Goal: Check status: Check status

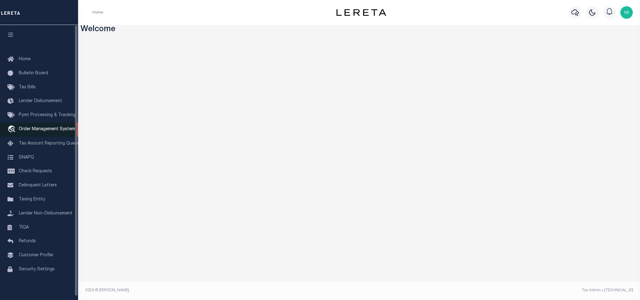
click at [34, 131] on span "Order Management System" at bounding box center [47, 129] width 56 height 4
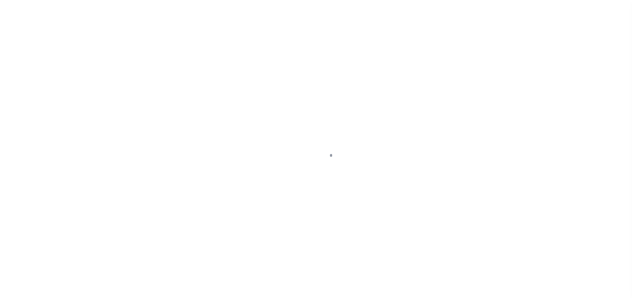
scroll to position [4, 0]
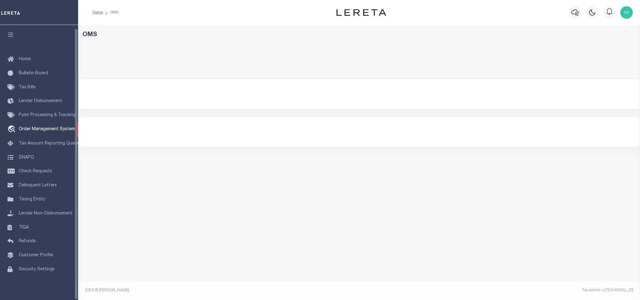
select select "200"
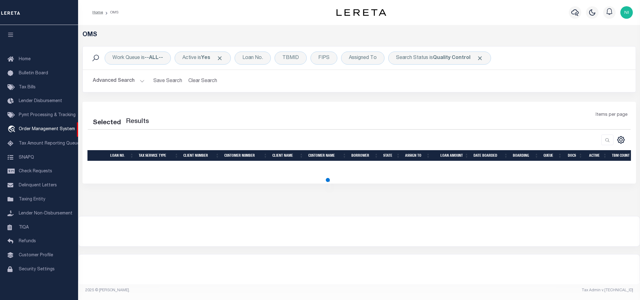
select select "200"
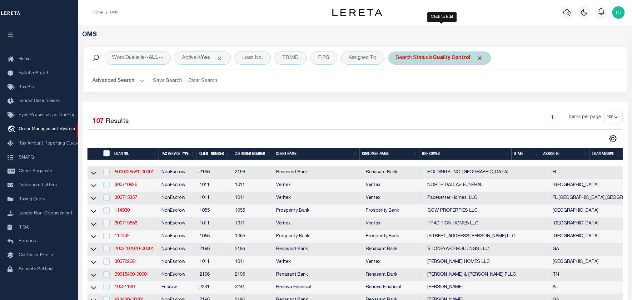
click at [451, 57] on b "Quality Control" at bounding box center [452, 58] width 38 height 5
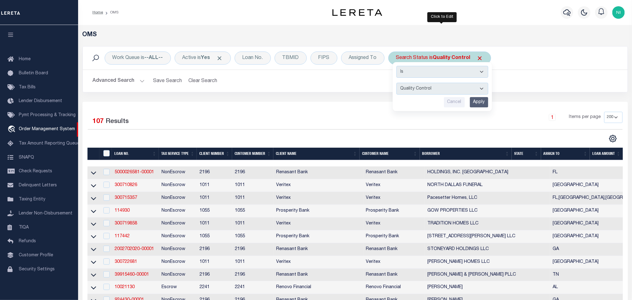
drag, startPoint x: 451, startPoint y: 88, endPoint x: 449, endPoint y: 94, distance: 6.1
click at [451, 88] on select "Automated Search Bad Parcel Complete Duplicate Parcel High Dollar Reporting In …" at bounding box center [443, 89] width 92 height 12
select select "IP"
click at [399, 83] on select "Automated Search Bad Parcel Complete Duplicate Parcel High Dollar Reporting In …" at bounding box center [443, 89] width 92 height 12
click at [479, 103] on input "Apply" at bounding box center [479, 102] width 18 height 10
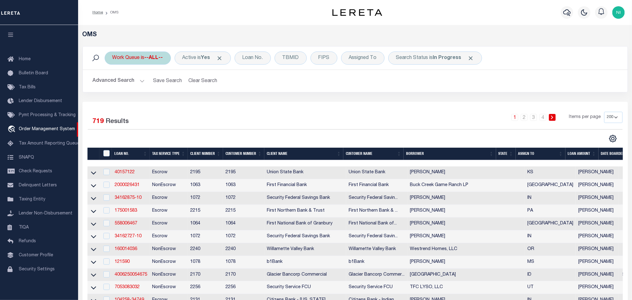
click at [152, 61] on b "--ALL--" at bounding box center [154, 58] width 18 height 5
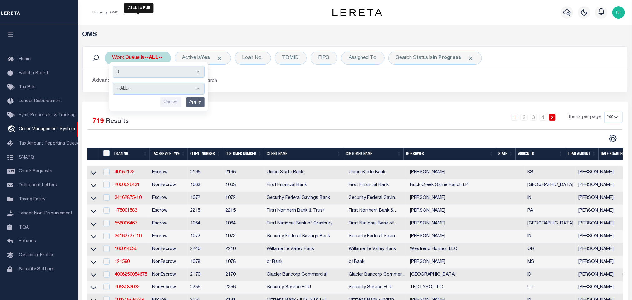
drag, startPoint x: 149, startPoint y: 85, endPoint x: 151, endPoint y: 95, distance: 10.1
click at [149, 85] on select "--ALL-- factRSystems General ThoughtFocus" at bounding box center [159, 89] width 92 height 12
select select "FAC"
click at [113, 83] on select "--ALL-- factRSystems General ThoughtFocus" at bounding box center [159, 89] width 92 height 12
click at [194, 101] on input "Apply" at bounding box center [195, 102] width 18 height 10
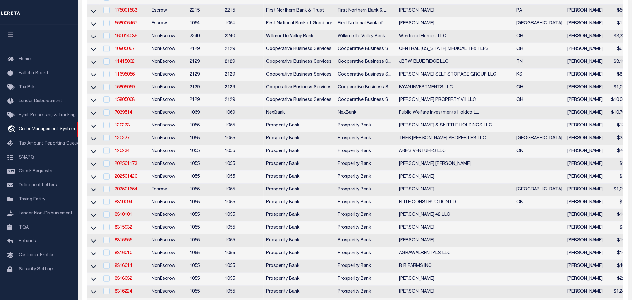
scroll to position [0, 0]
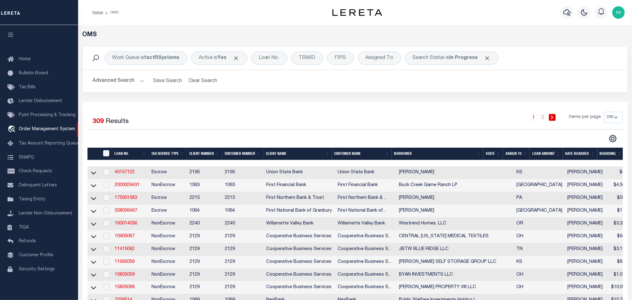
click at [342, 124] on div "1 2 Items per page 10 25 50 100 200" at bounding box center [423, 120] width 399 height 16
click at [447, 59] on div "Search Status is In Progress" at bounding box center [452, 58] width 94 height 13
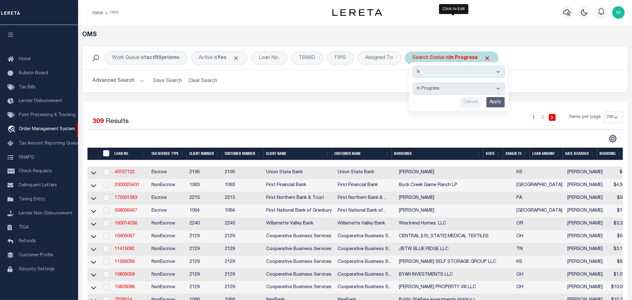
click at [445, 88] on select "Automated Search Bad Parcel Complete Duplicate Parcel High Dollar Reporting In …" at bounding box center [459, 89] width 92 height 12
select select "RD"
click at [415, 83] on select "Automated Search Bad Parcel Complete Duplicate Parcel High Dollar Reporting In …" at bounding box center [459, 89] width 92 height 12
click at [493, 103] on input "Apply" at bounding box center [496, 102] width 18 height 10
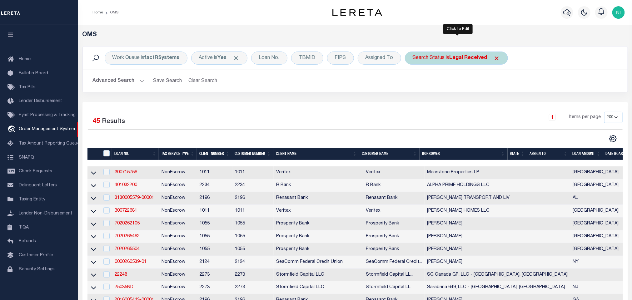
click at [459, 62] on div "Search Status is Legal Received" at bounding box center [456, 58] width 103 height 13
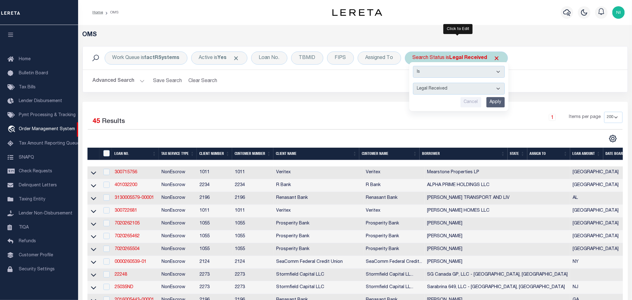
click at [455, 92] on select "Automated Search Bad Parcel Complete Duplicate Parcel High Dollar Reporting In …" at bounding box center [459, 89] width 92 height 12
select select "IP"
click at [415, 83] on select "Automated Search Bad Parcel Complete Duplicate Parcel High Dollar Reporting In …" at bounding box center [459, 89] width 92 height 12
click at [497, 103] on input "Apply" at bounding box center [496, 102] width 18 height 10
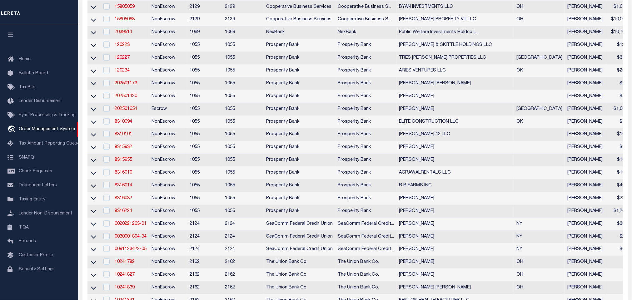
scroll to position [34, 0]
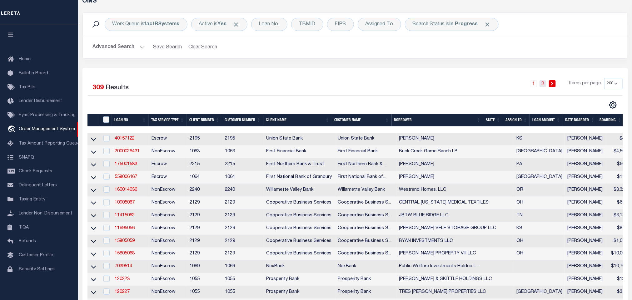
click at [543, 86] on link "2" at bounding box center [543, 83] width 7 height 7
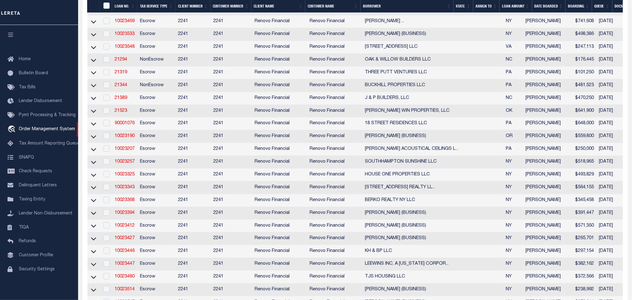
scroll to position [1346, 0]
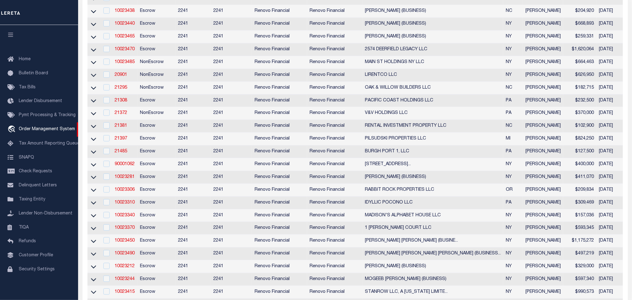
scroll to position [34, 0]
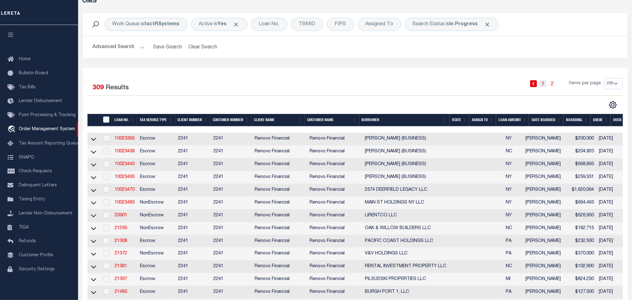
click at [545, 87] on link "1" at bounding box center [543, 83] width 7 height 7
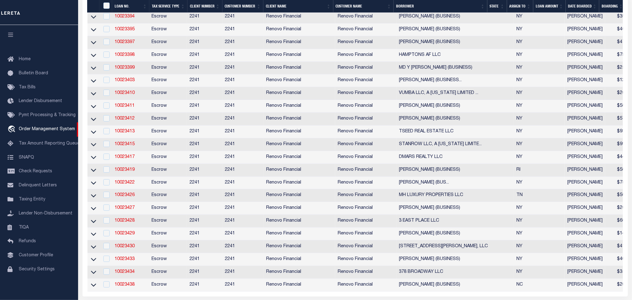
scroll to position [2565, 0]
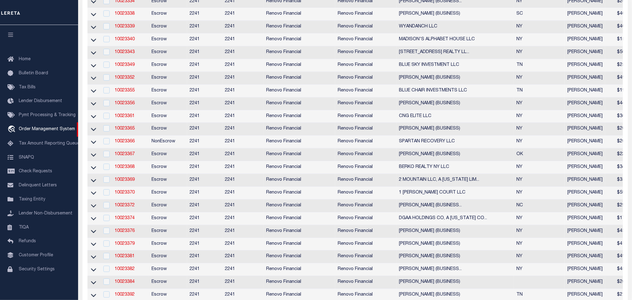
scroll to position [0, 0]
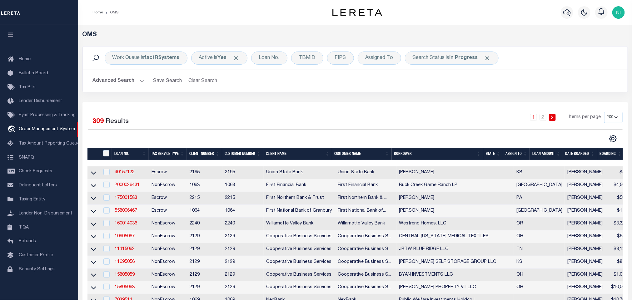
click at [231, 133] on div "Selected 309 Results 1 2 Items per page 10 25 50 100 200" at bounding box center [355, 127] width 545 height 31
click at [345, 125] on div "1 2 Items per page 10 25 50 100 200" at bounding box center [423, 120] width 399 height 16
